Goal: Navigation & Orientation: Find specific page/section

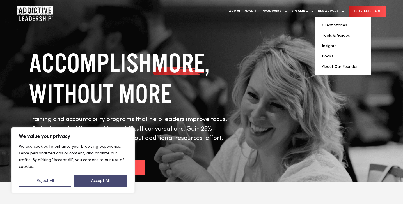
click at [331, 64] on li "About Our Founder" at bounding box center [343, 67] width 43 height 8
click at [332, 68] on link "About Our Founder" at bounding box center [340, 67] width 36 height 4
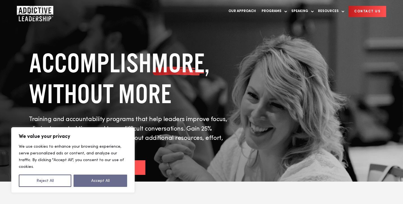
click at [112, 181] on button "Accept All" at bounding box center [100, 181] width 54 height 12
